Goal: Task Accomplishment & Management: Use online tool/utility

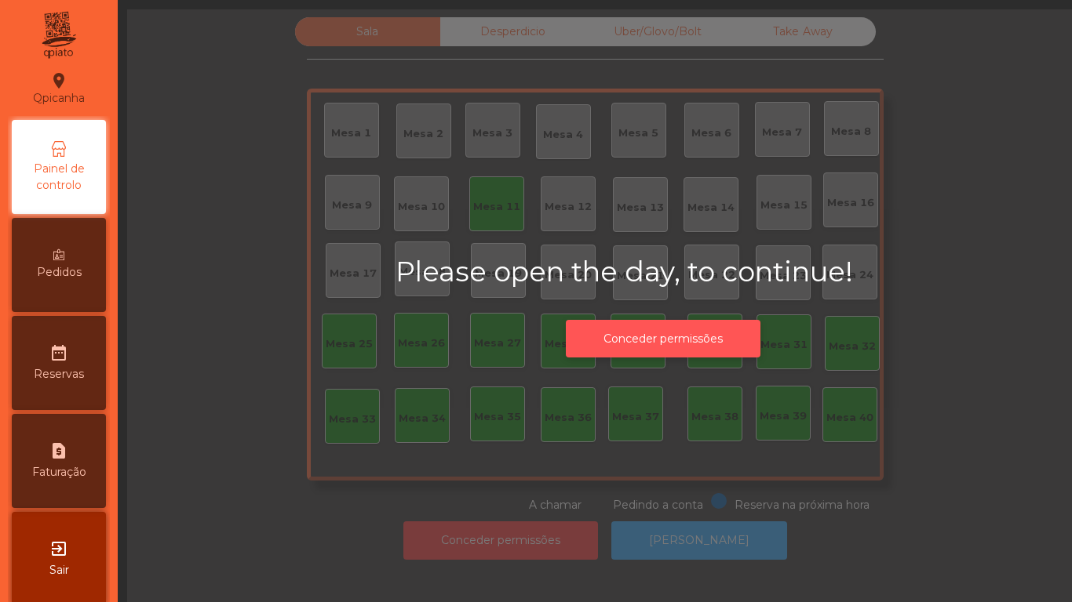
click at [682, 342] on button "Conceder permissões" at bounding box center [663, 339] width 195 height 38
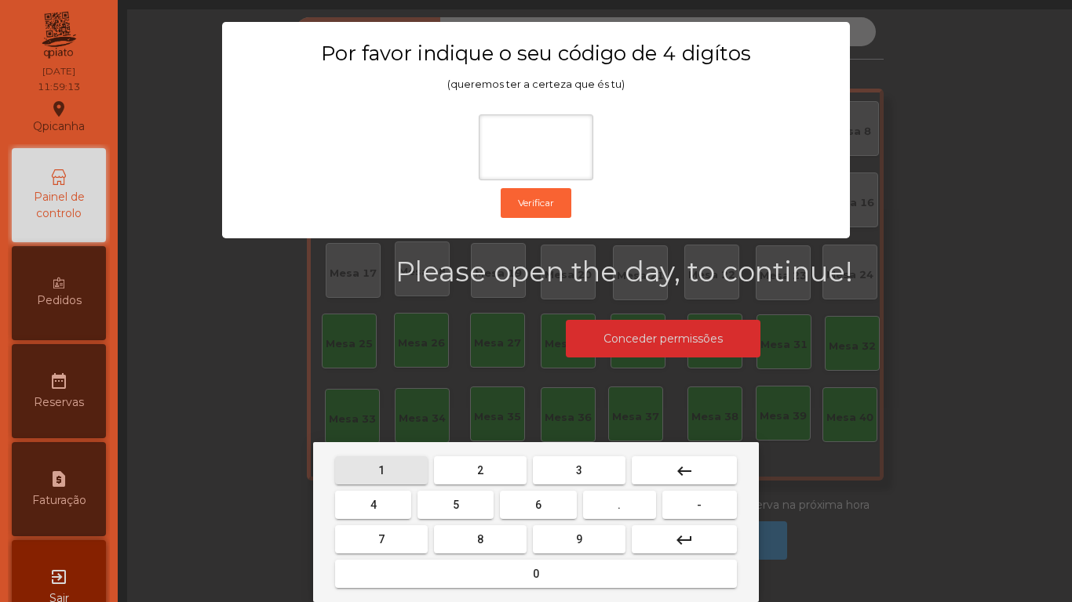
click at [376, 457] on button "1" at bounding box center [381, 471] width 93 height 28
click at [562, 528] on button "9" at bounding box center [579, 540] width 93 height 28
click at [377, 504] on button "4" at bounding box center [373, 505] width 76 height 28
click at [539, 596] on div "1 2 3 keyboard_backspace 4 5 6 . - 7 8 9 keyboard_return 0" at bounding box center [536, 522] width 446 height 160
click at [536, 575] on span "0" at bounding box center [536, 574] width 6 height 13
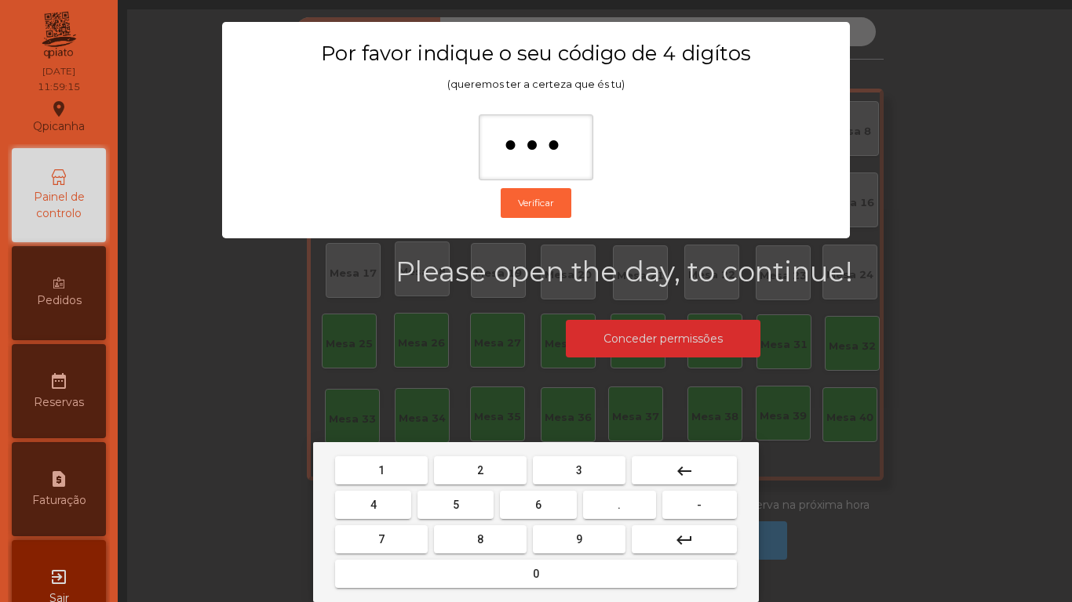
type input "****"
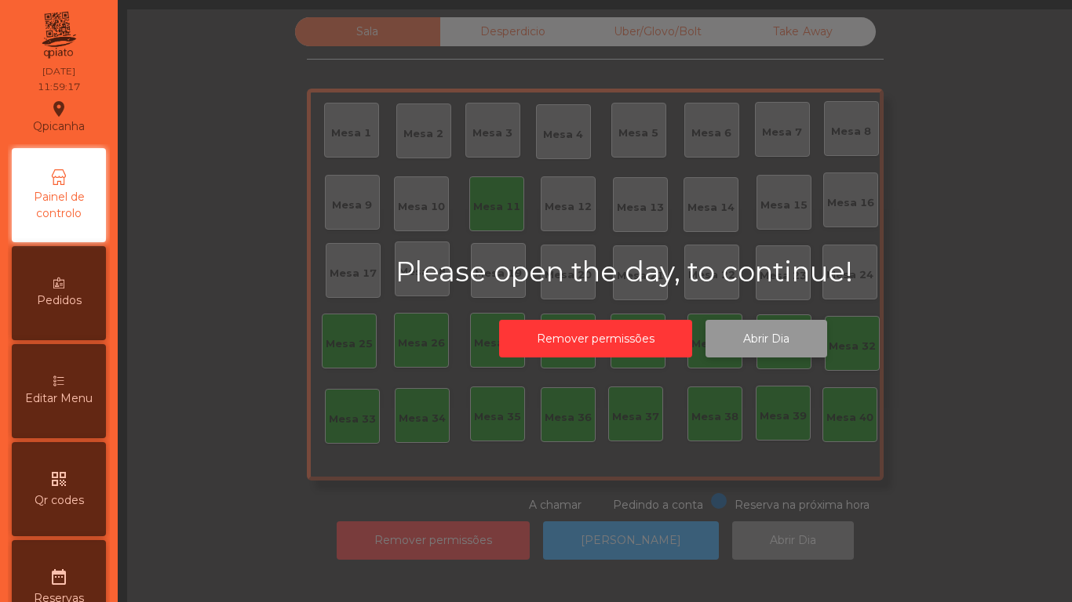
click at [758, 342] on button "Abrir Dia" at bounding box center [766, 339] width 122 height 38
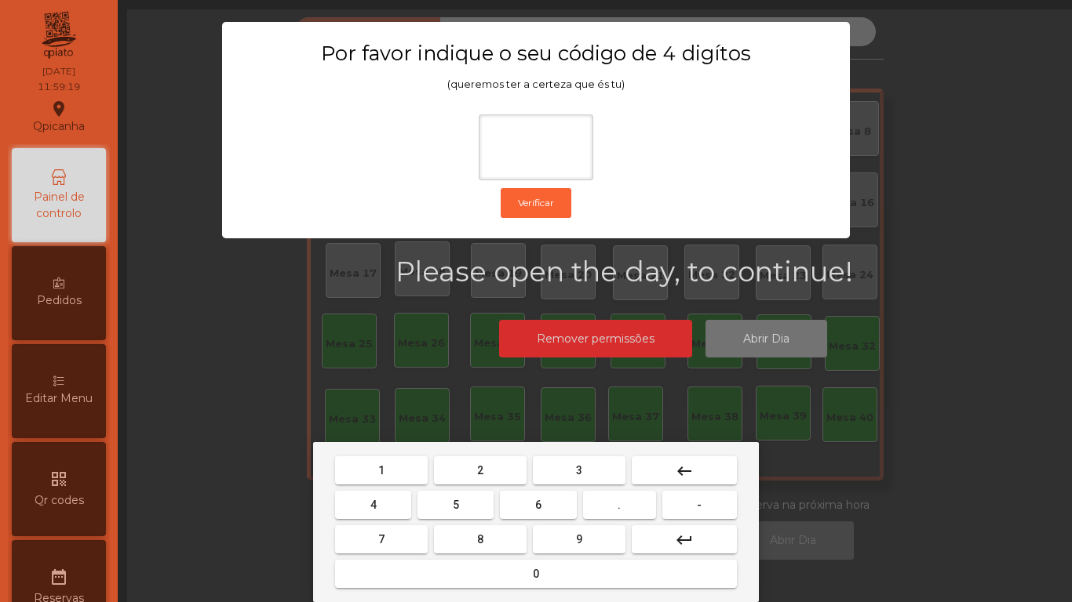
click at [381, 469] on span "1" at bounding box center [381, 470] width 6 height 13
click at [579, 539] on span "9" at bounding box center [579, 539] width 6 height 13
click at [379, 504] on button "4" at bounding box center [373, 505] width 76 height 28
click at [542, 584] on button "0" at bounding box center [536, 574] width 402 height 28
type input "****"
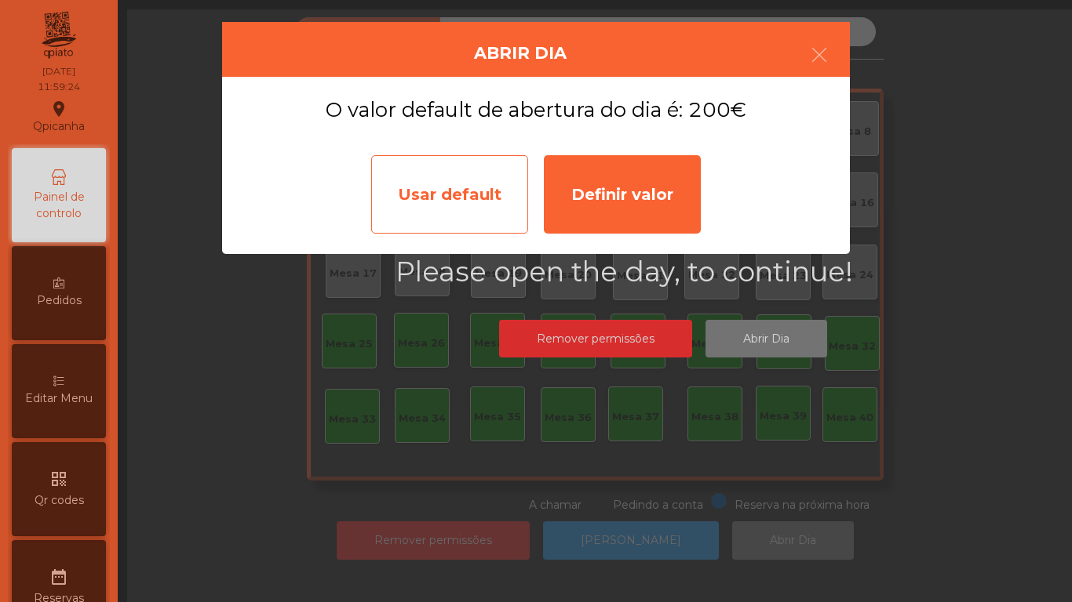
click at [451, 198] on div "Usar default" at bounding box center [449, 194] width 157 height 78
